Goal: Answer question/provide support

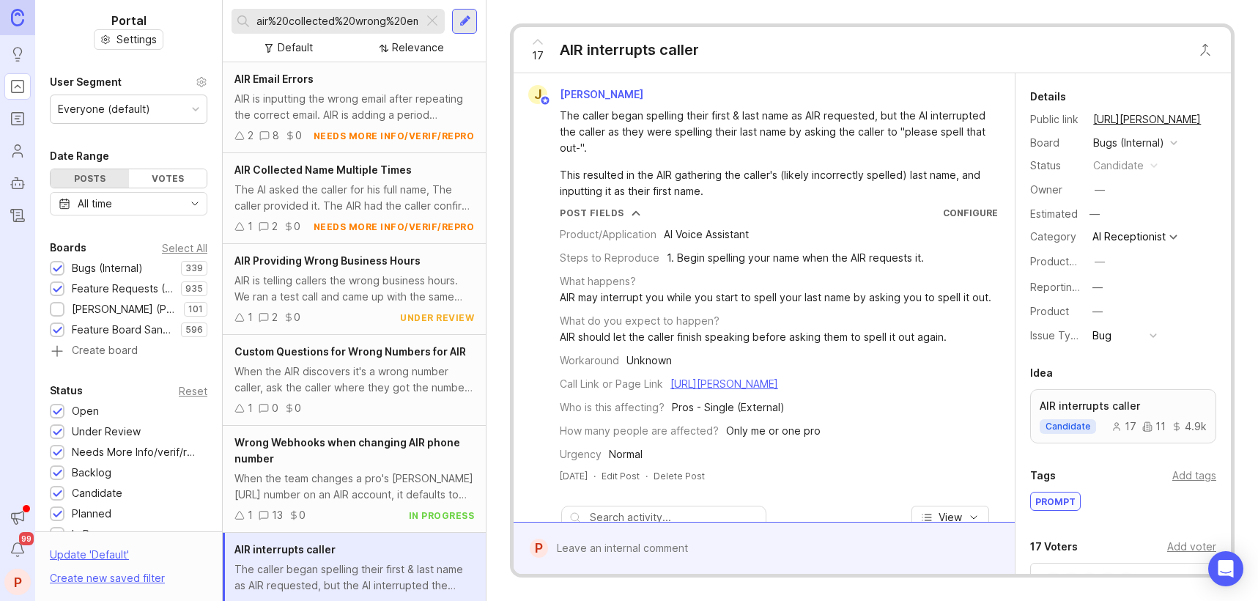
click at [432, 21] on div at bounding box center [433, 21] width 18 height 19
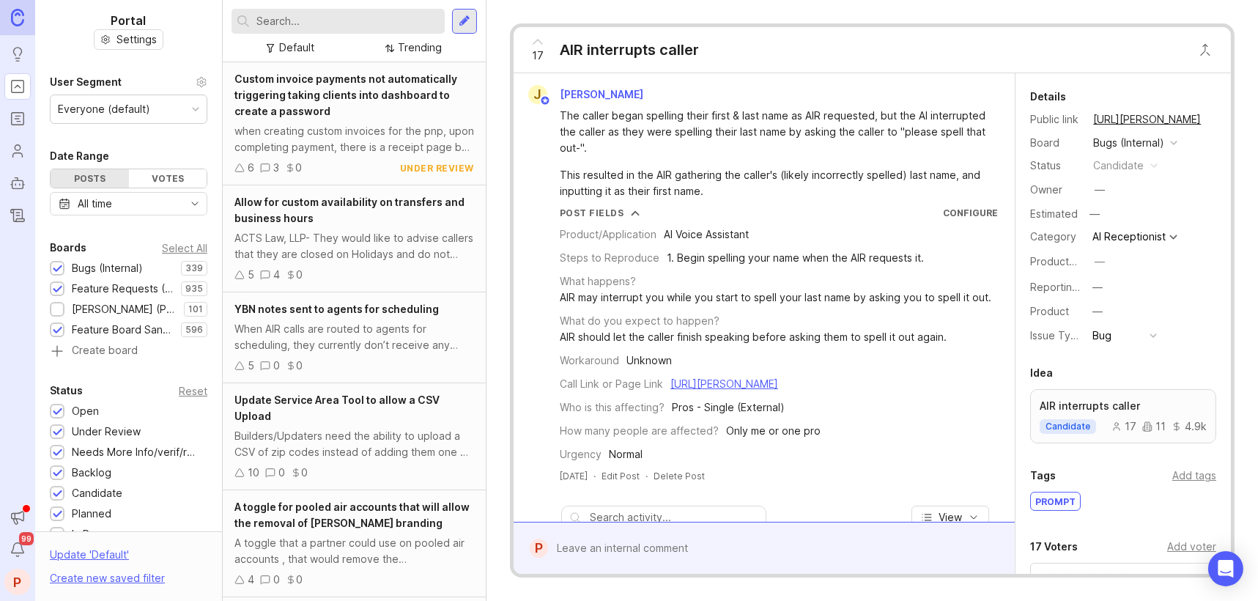
click at [337, 21] on input "text" at bounding box center [347, 21] width 182 height 16
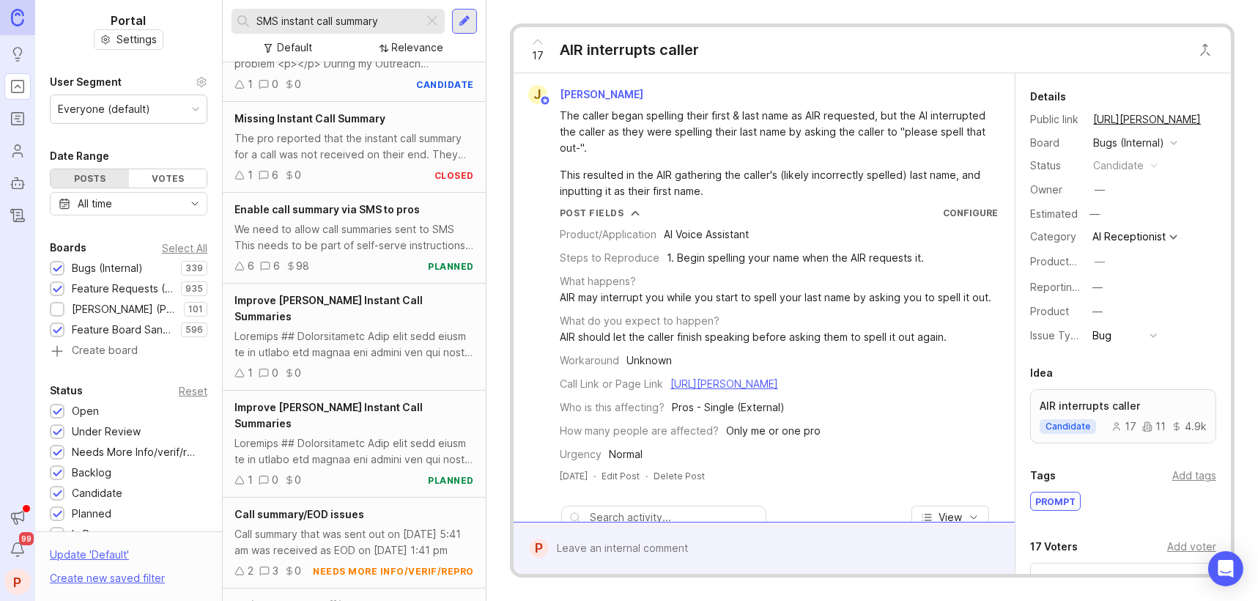
scroll to position [97, 0]
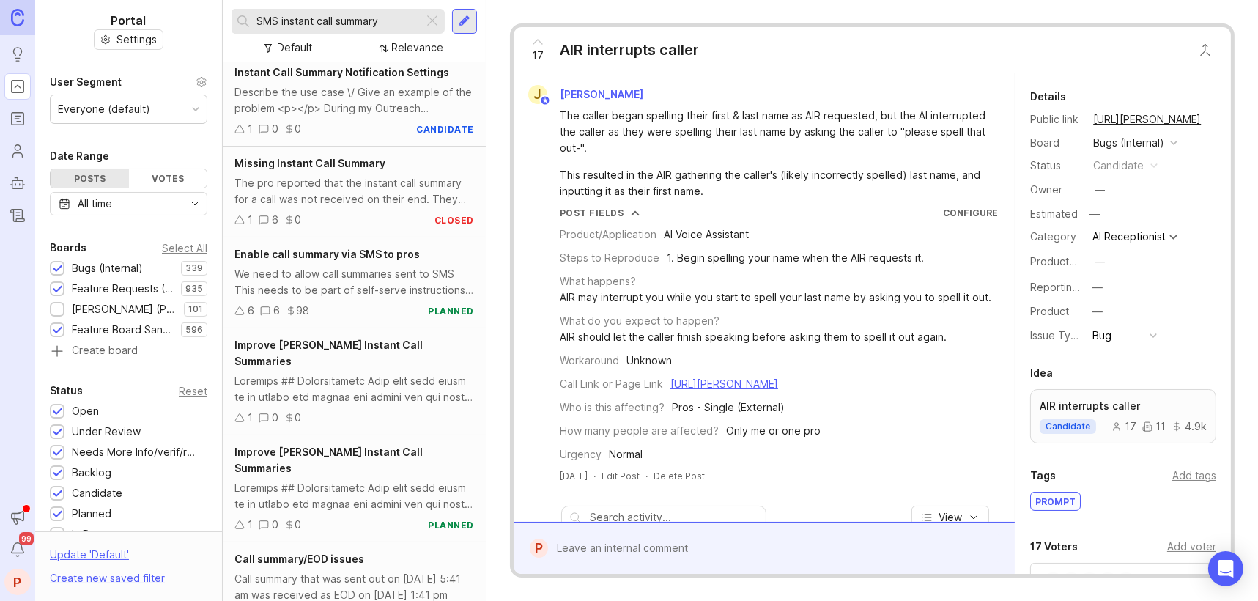
click at [354, 158] on span "Missing Instant Call Summary" at bounding box center [310, 163] width 151 height 12
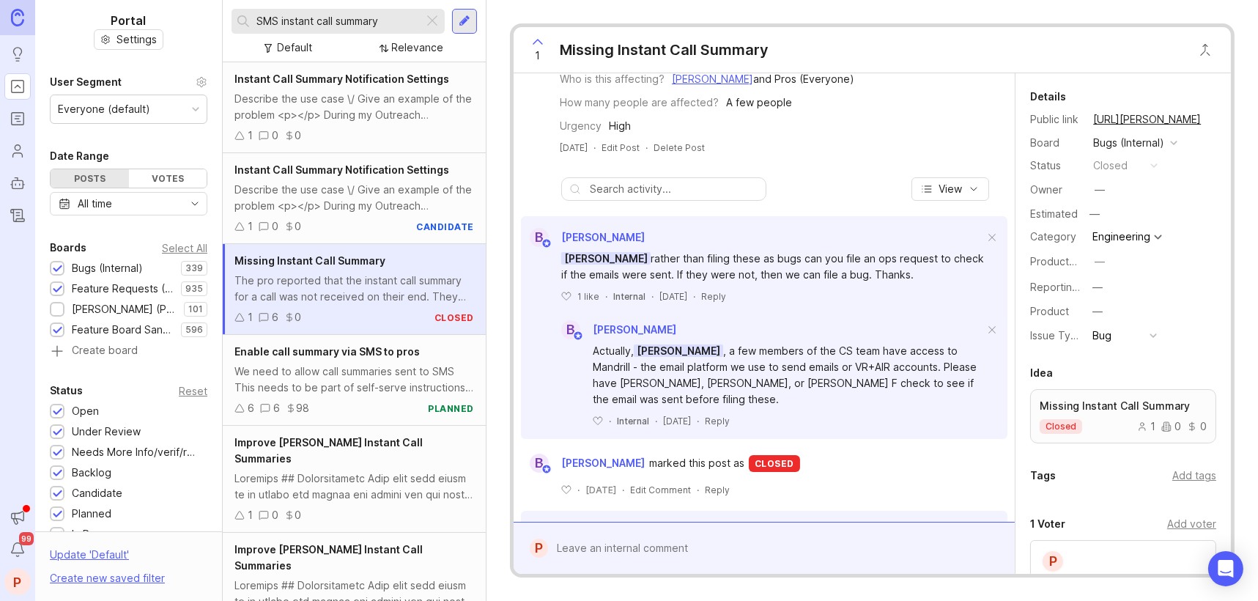
click at [252, 22] on div "SMS instant call summary" at bounding box center [328, 21] width 192 height 25
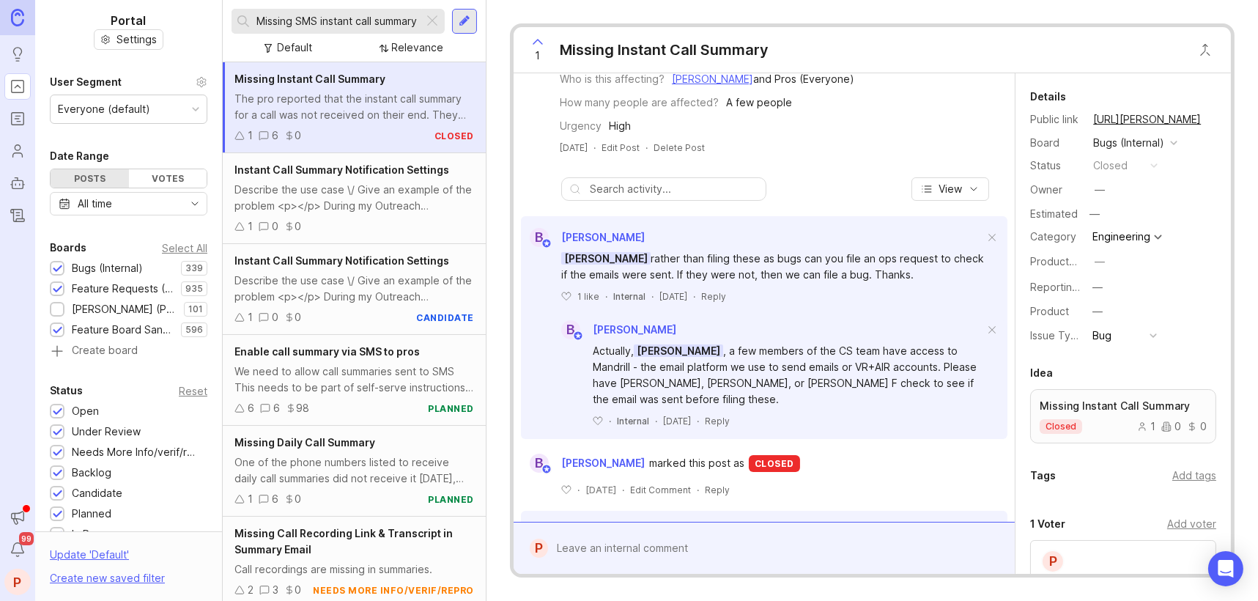
type input "Missing SMS instant call summary"
click at [935, 67] on div "1 Missing Instant Call Summary" at bounding box center [872, 50] width 717 height 46
click at [960, 55] on div "1 Missing Instant Call Summary" at bounding box center [872, 50] width 717 height 46
